Goal: Task Accomplishment & Management: Complete application form

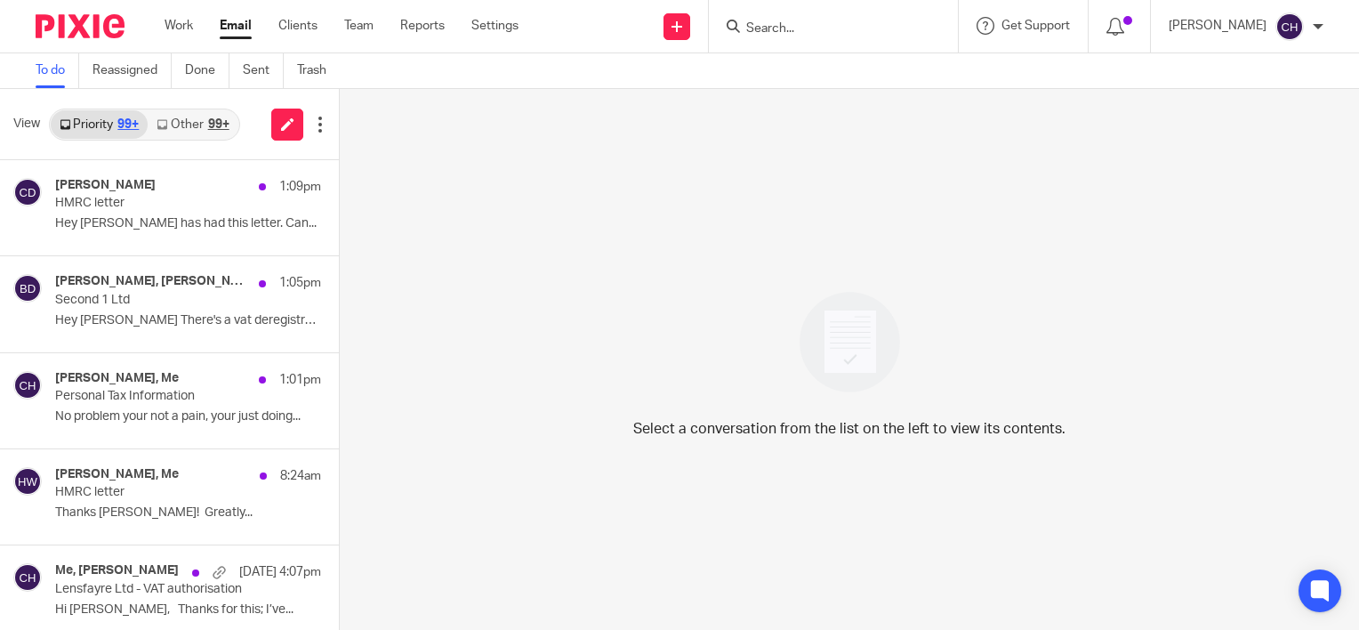
click at [824, 29] on input "Search" at bounding box center [825, 29] width 160 height 16
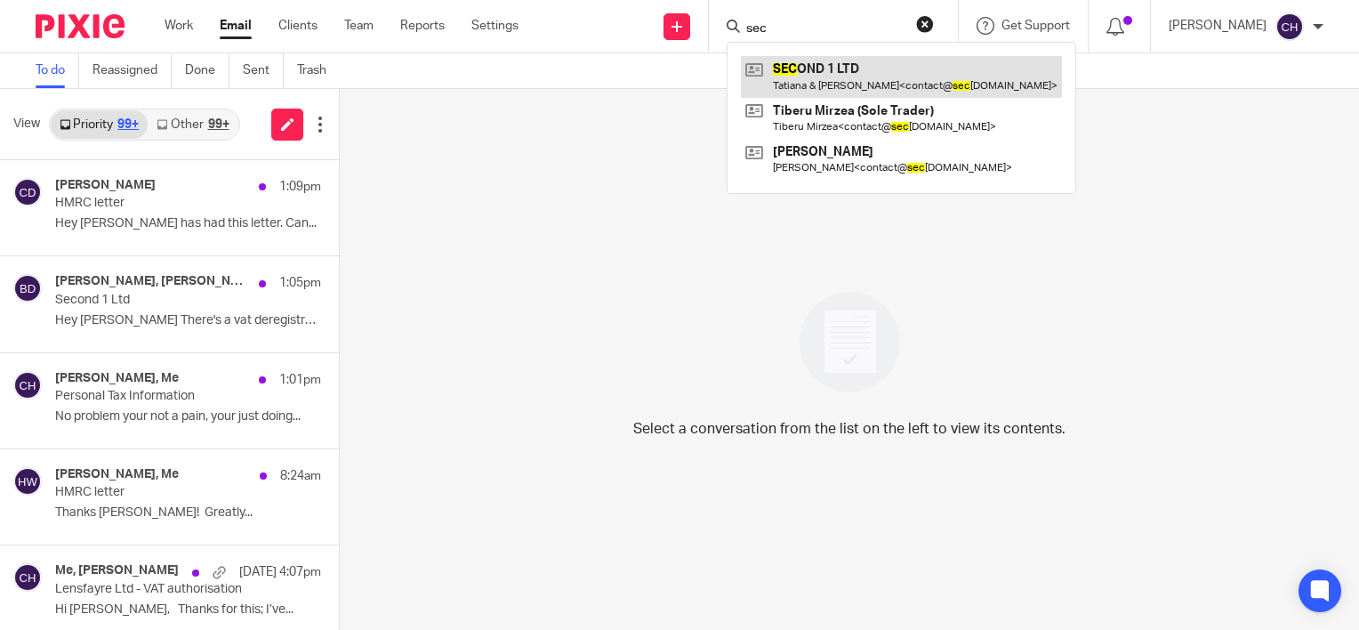
type input "sec"
click at [832, 71] on link at bounding box center [901, 76] width 321 height 41
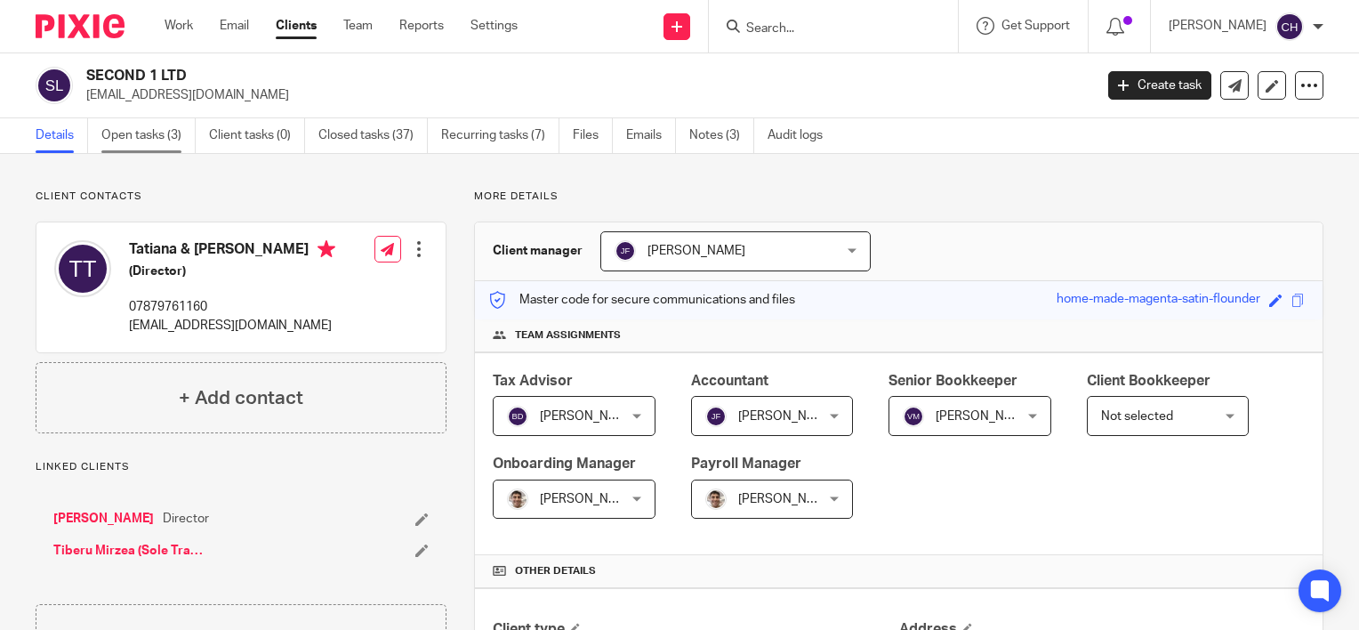
click at [155, 141] on link "Open tasks (3)" at bounding box center [148, 135] width 94 height 35
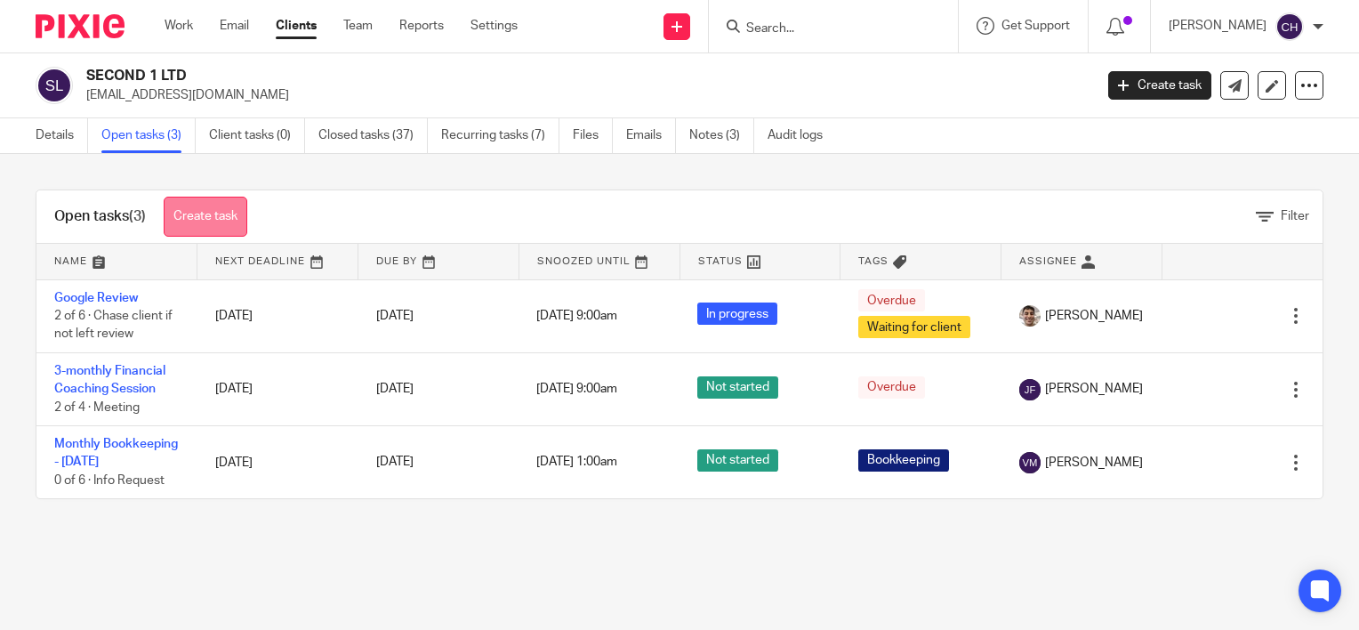
click at [205, 215] on link "Create task" at bounding box center [206, 217] width 84 height 40
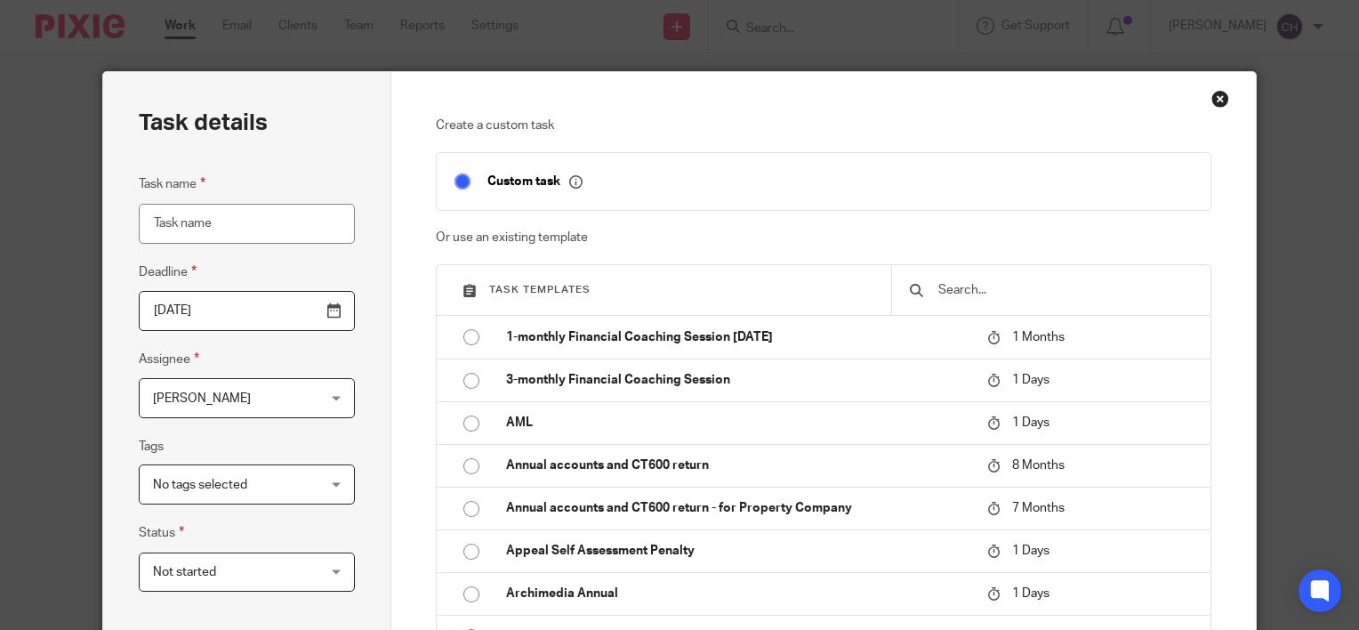
click at [1019, 281] on input "text" at bounding box center [1065, 290] width 256 height 20
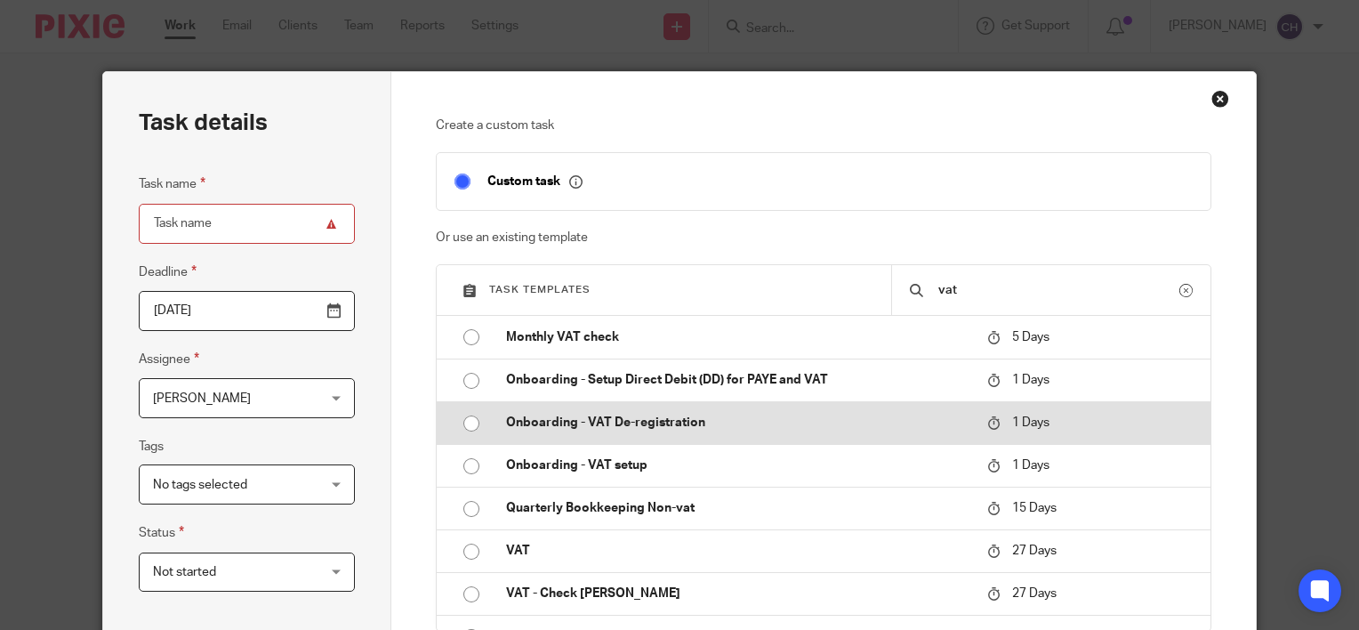
type input "vat"
click at [658, 434] on td "Onboarding - VAT De-registration" at bounding box center [733, 422] width 490 height 43
type input "[DATE]"
type input "Onboarding - VAT De-registration"
checkbox input "false"
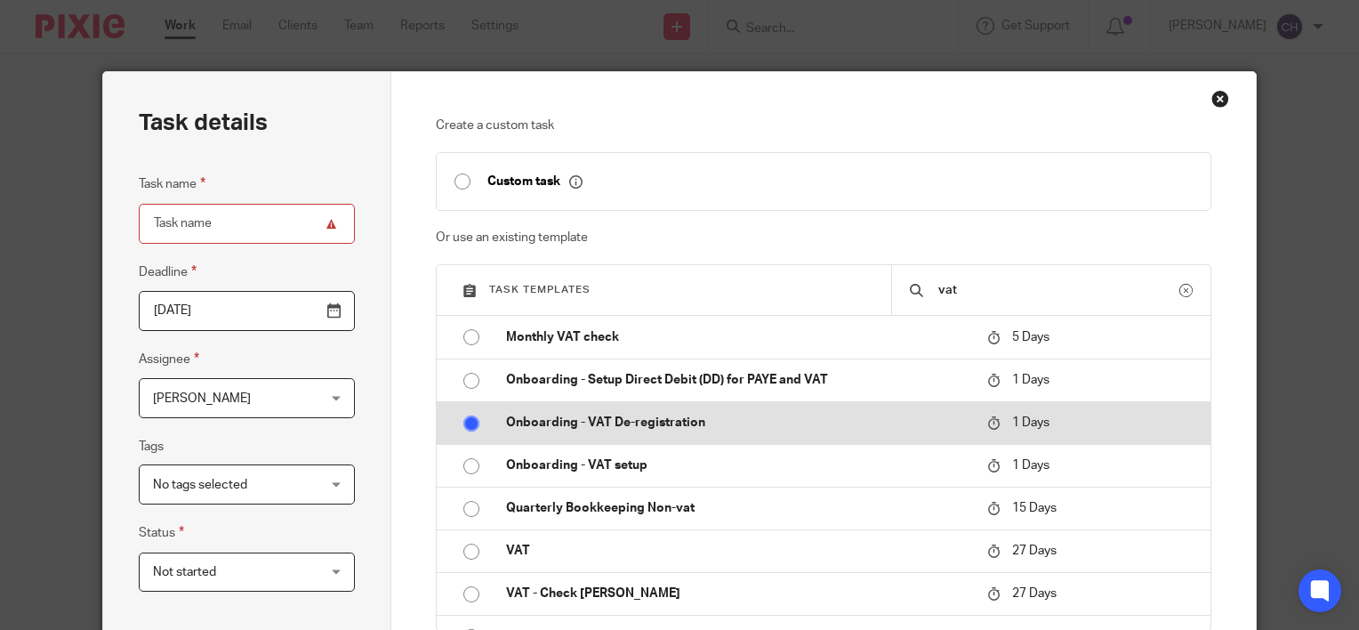
radio input "true"
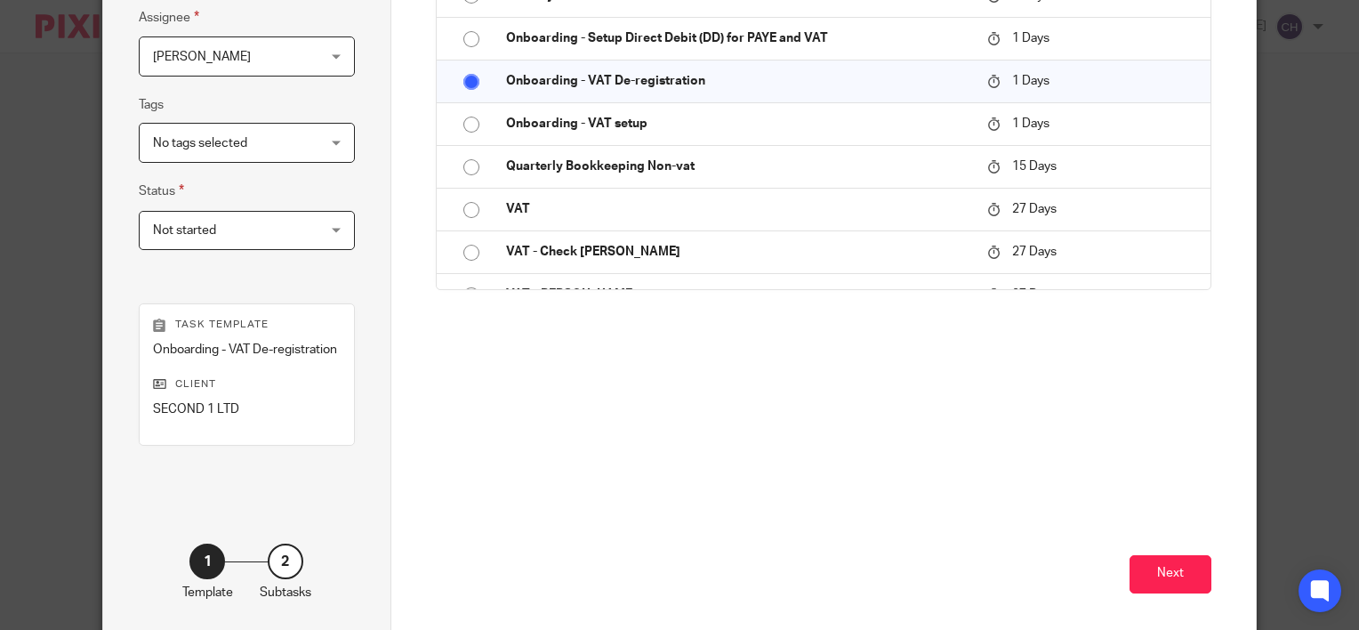
scroll to position [356, 0]
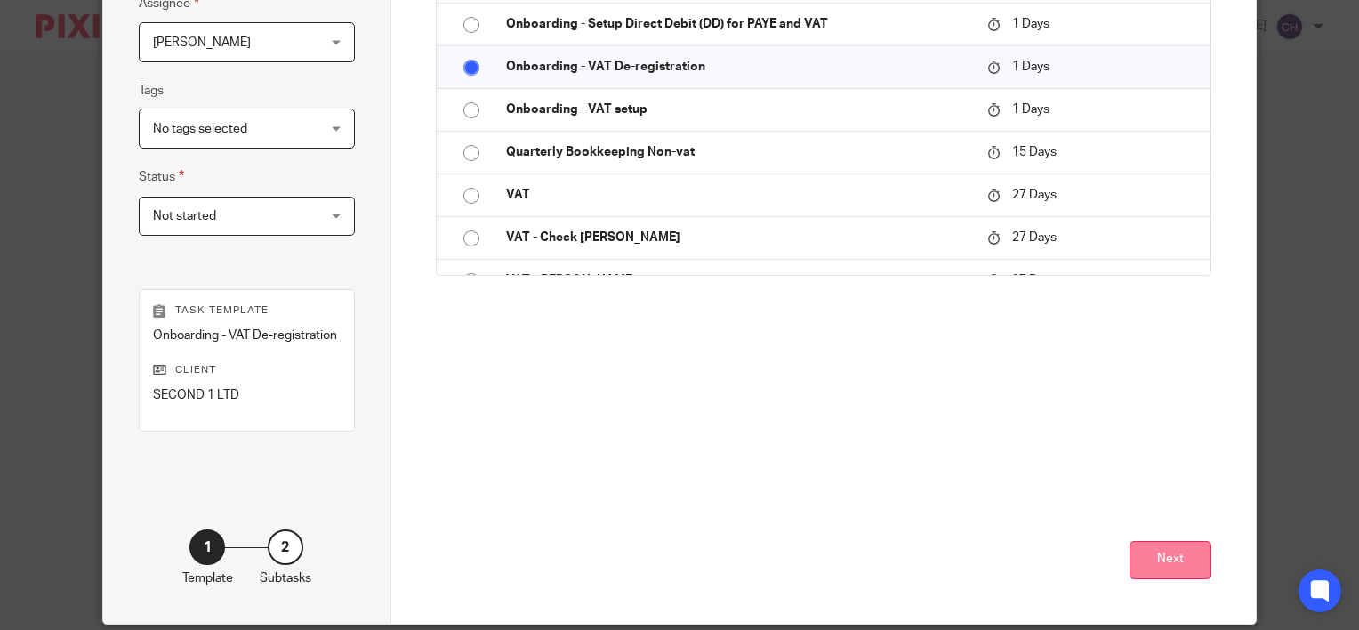
click at [1163, 565] on button "Next" at bounding box center [1171, 560] width 82 height 38
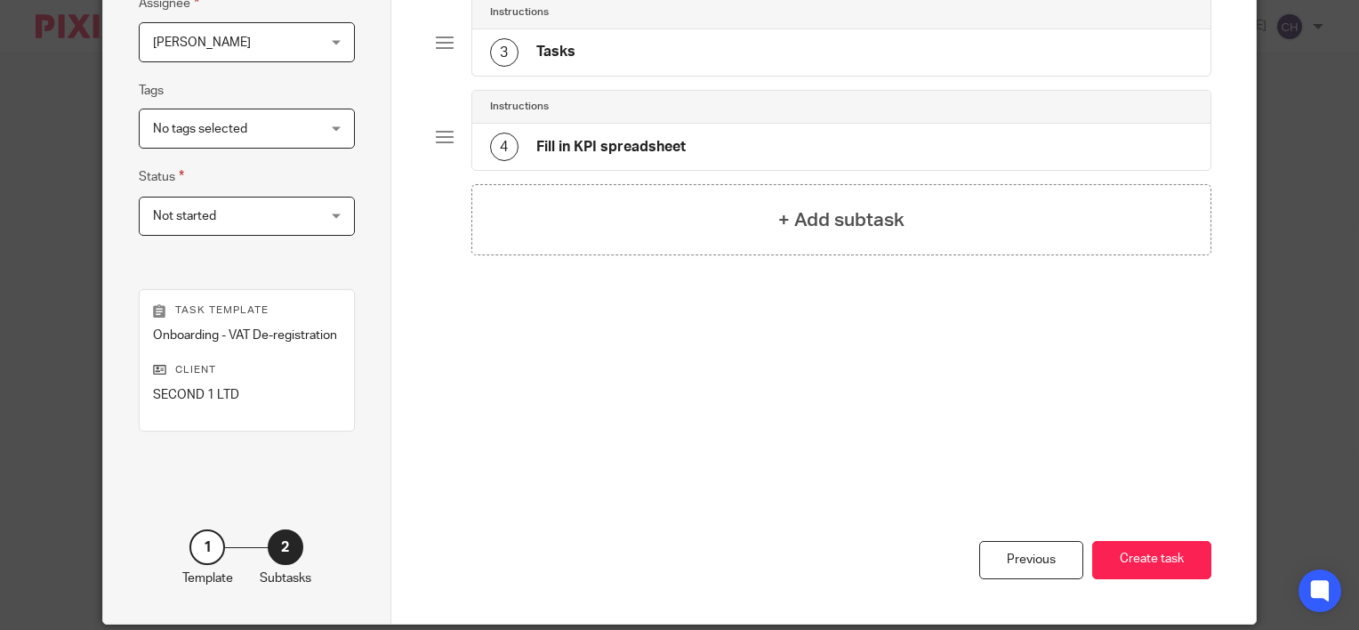
click at [1163, 565] on button "Create task" at bounding box center [1152, 560] width 119 height 38
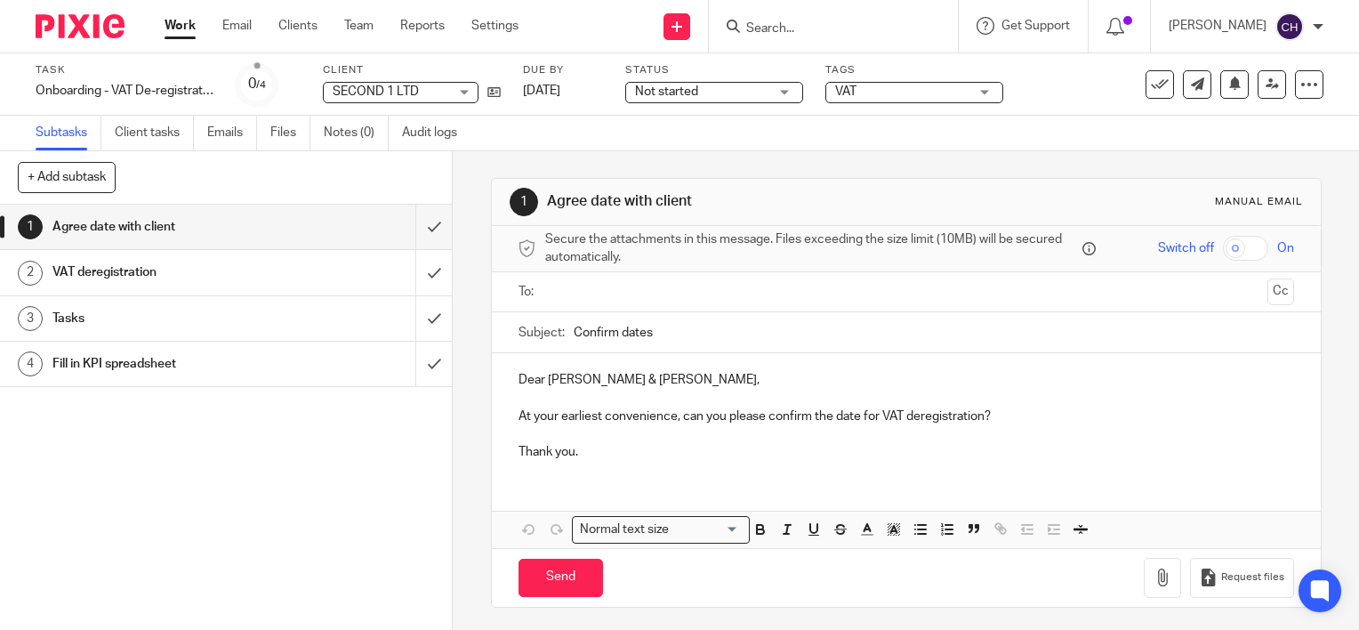
click at [93, 280] on h1 "VAT deregistration" at bounding box center [167, 272] width 230 height 27
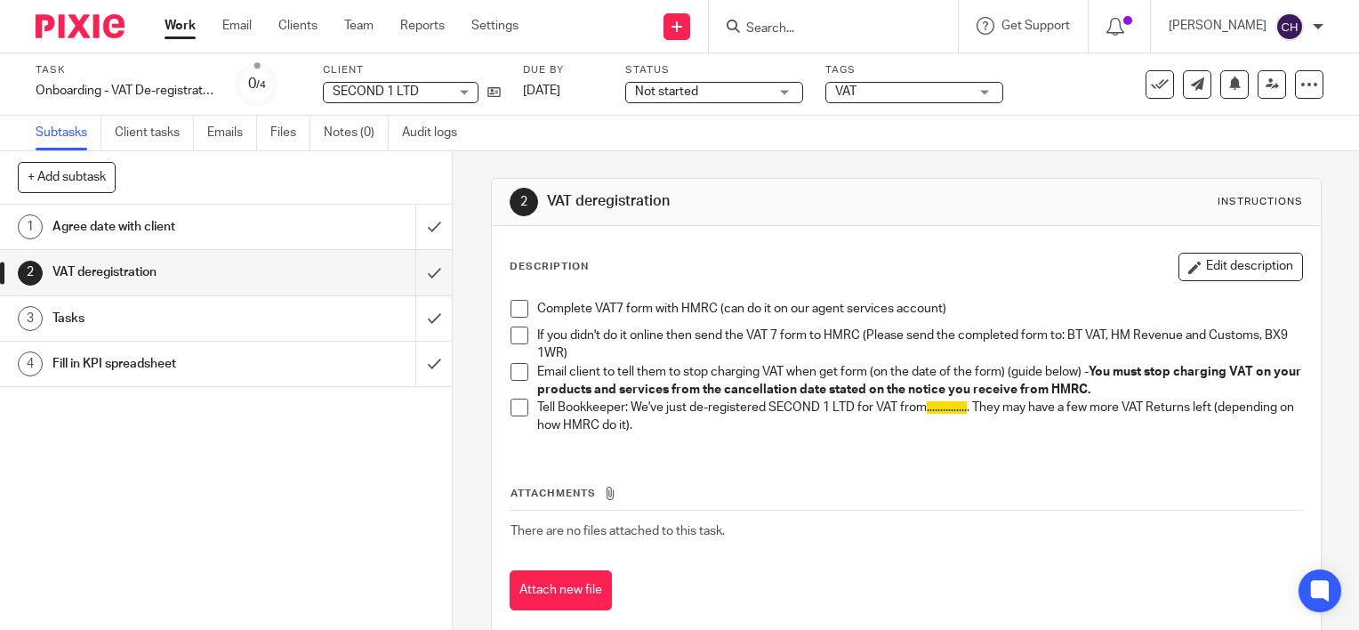
click at [211, 206] on link "1 Agree date with client" at bounding box center [207, 227] width 415 height 44
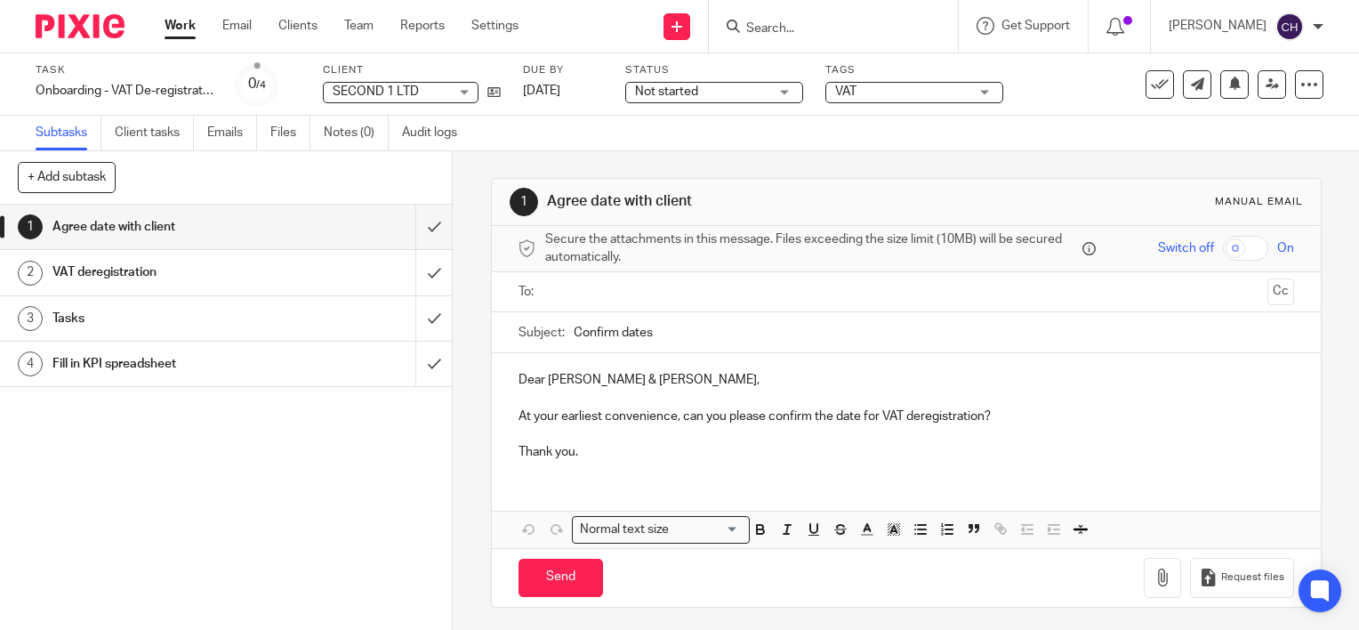
click at [185, 274] on h1 "VAT deregistration" at bounding box center [167, 272] width 230 height 27
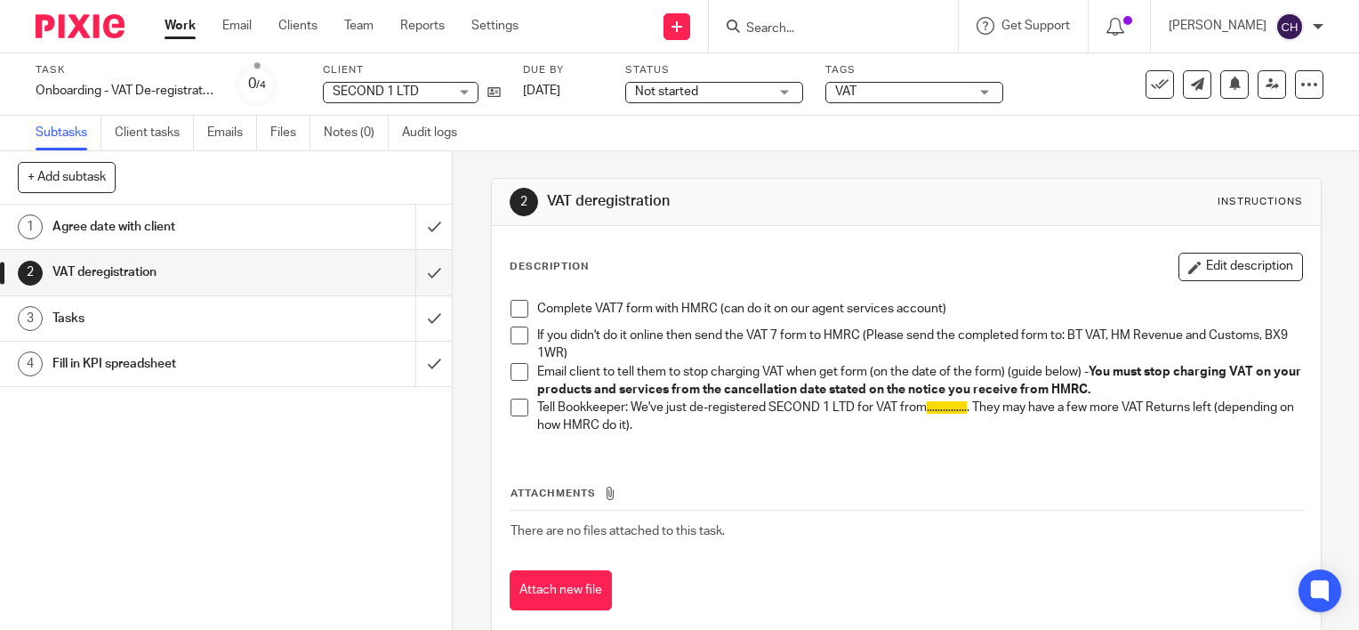
click at [192, 328] on h1 "Tasks" at bounding box center [167, 318] width 230 height 27
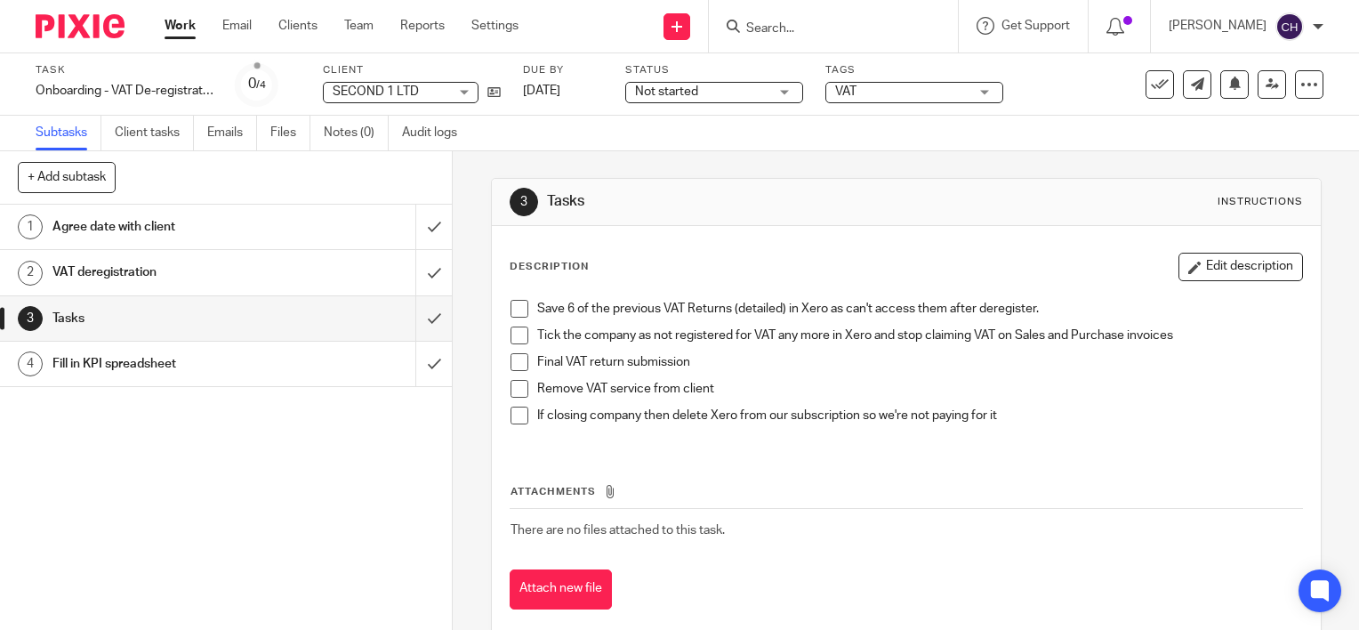
click at [203, 361] on h1 "Fill in KPI spreadsheet" at bounding box center [167, 364] width 230 height 27
